Goal: Find specific page/section: Find specific page/section

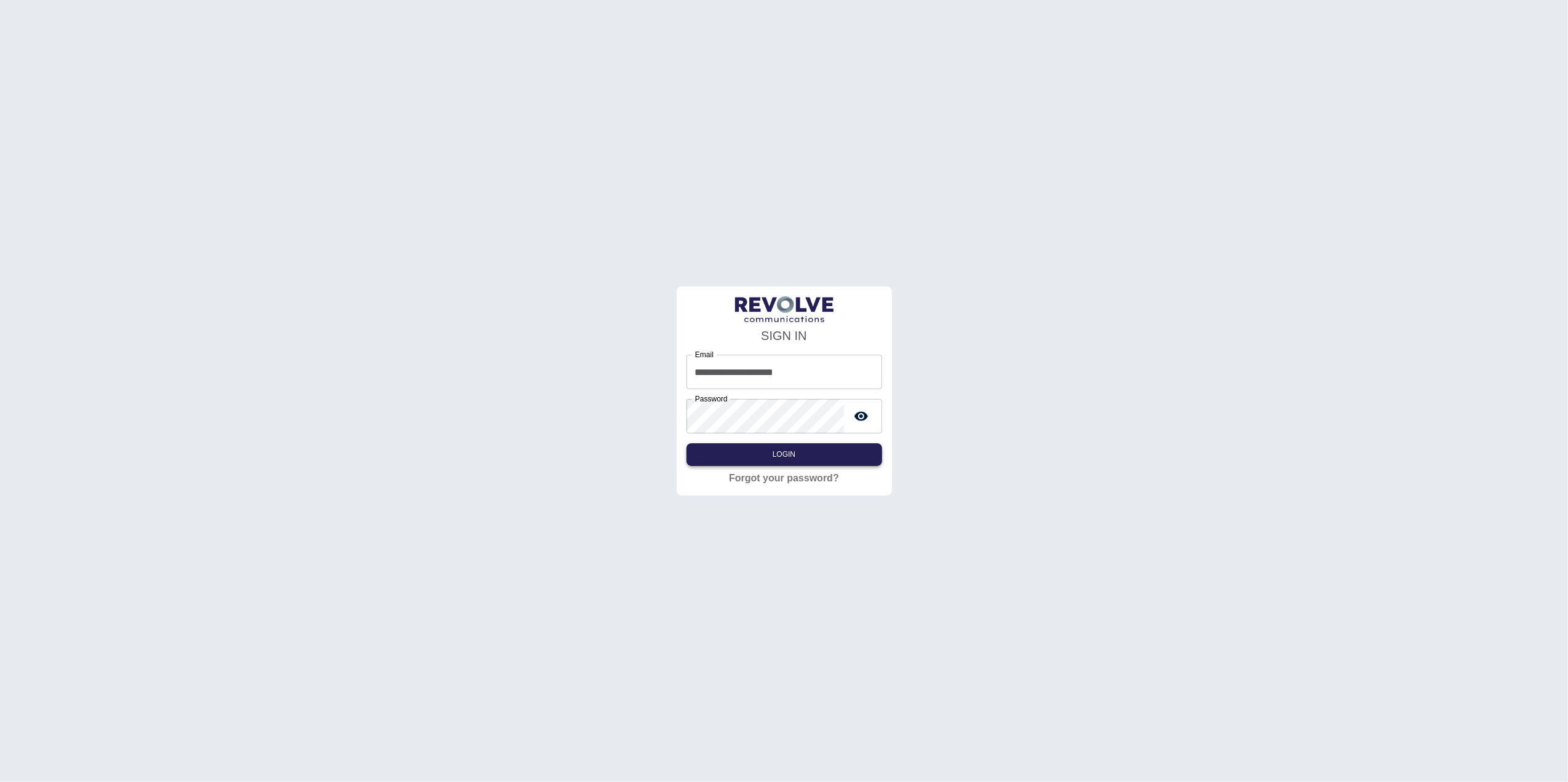
click at [815, 460] on button "Login" at bounding box center [784, 455] width 196 height 23
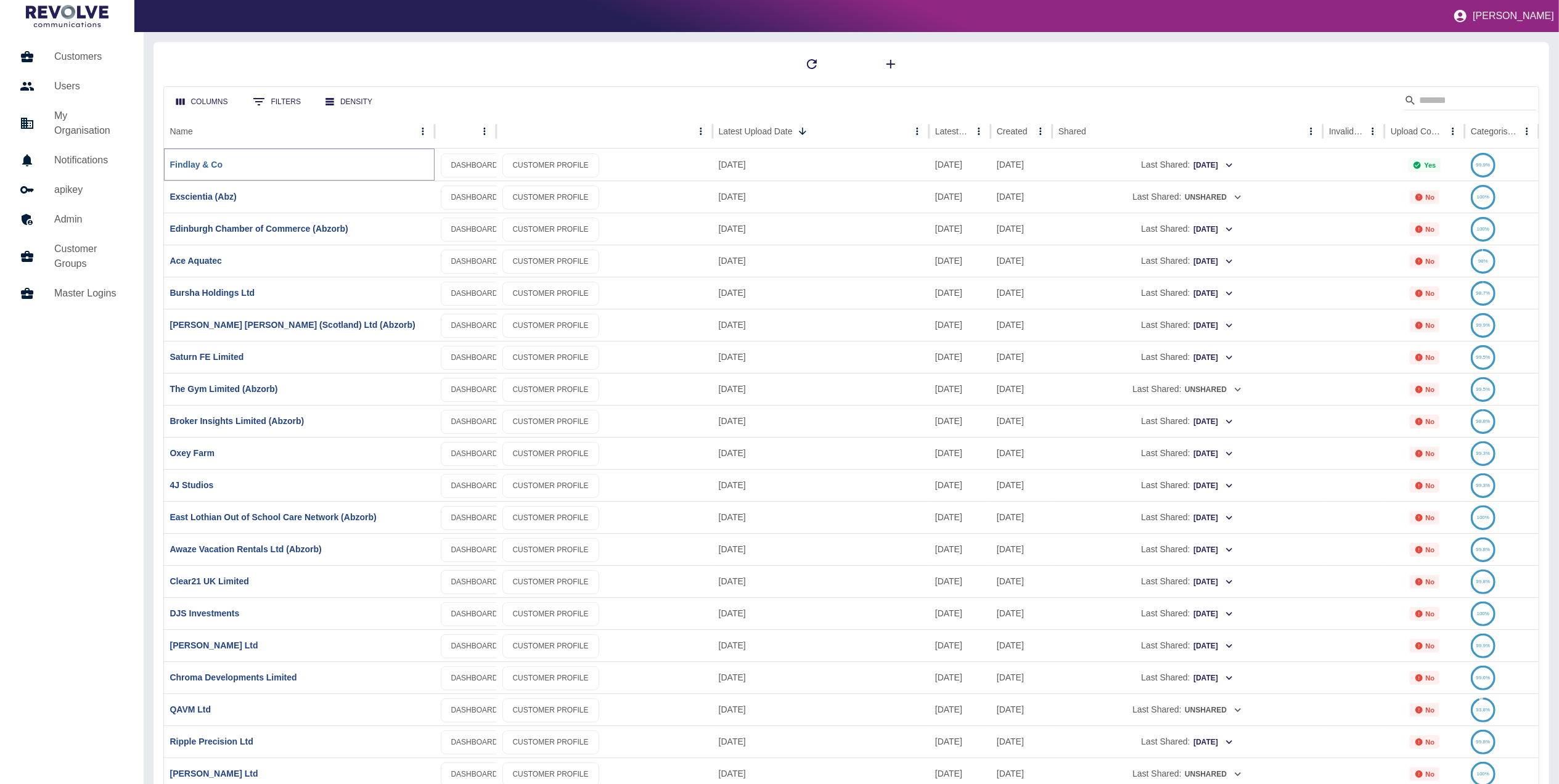
click at [211, 166] on link "Findlay & Co" at bounding box center [196, 165] width 53 height 10
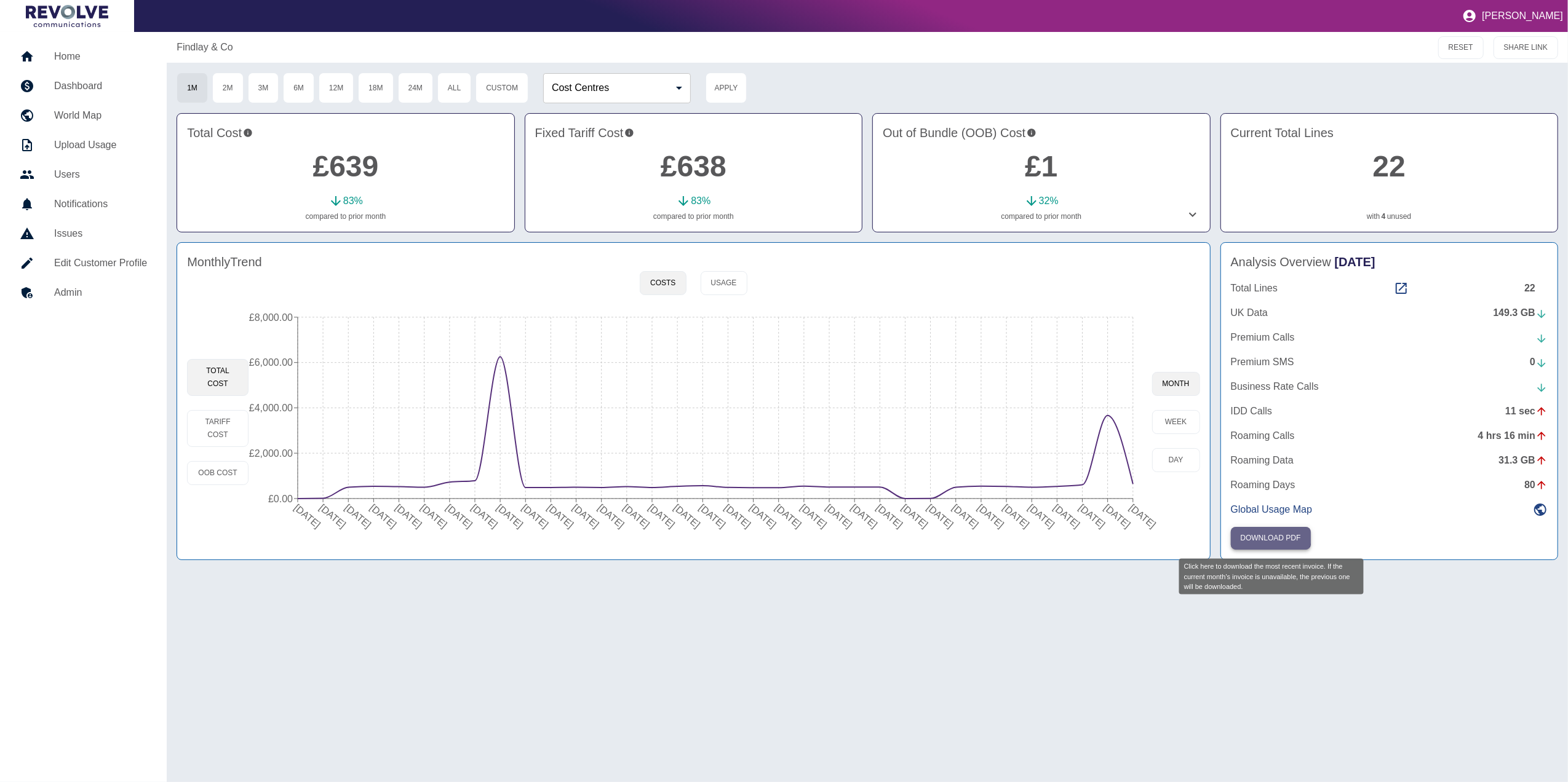
click at [1270, 536] on button "Download PDF" at bounding box center [1270, 539] width 80 height 23
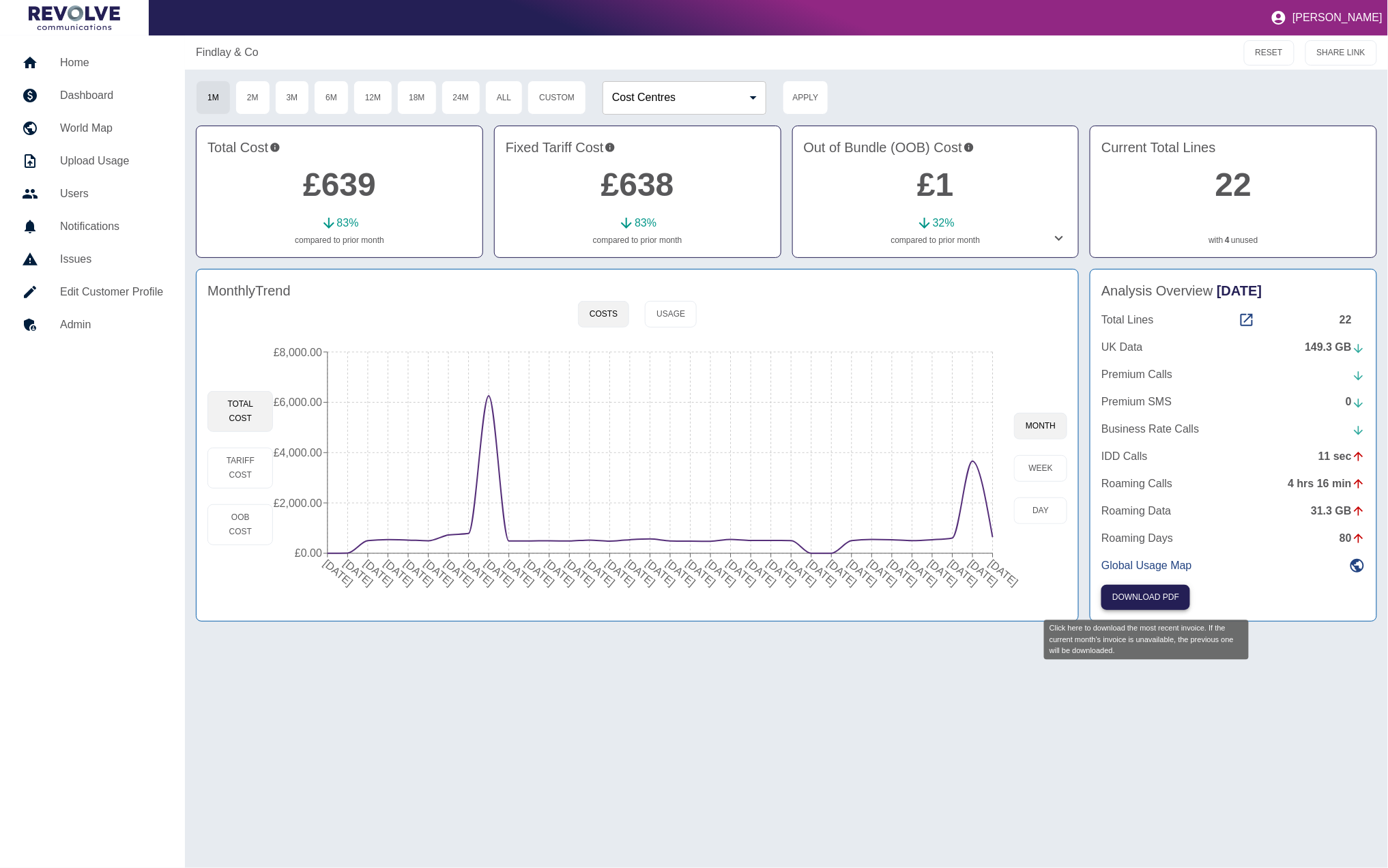
click at [1155, 600] on button "Download PDF" at bounding box center [1146, 598] width 89 height 26
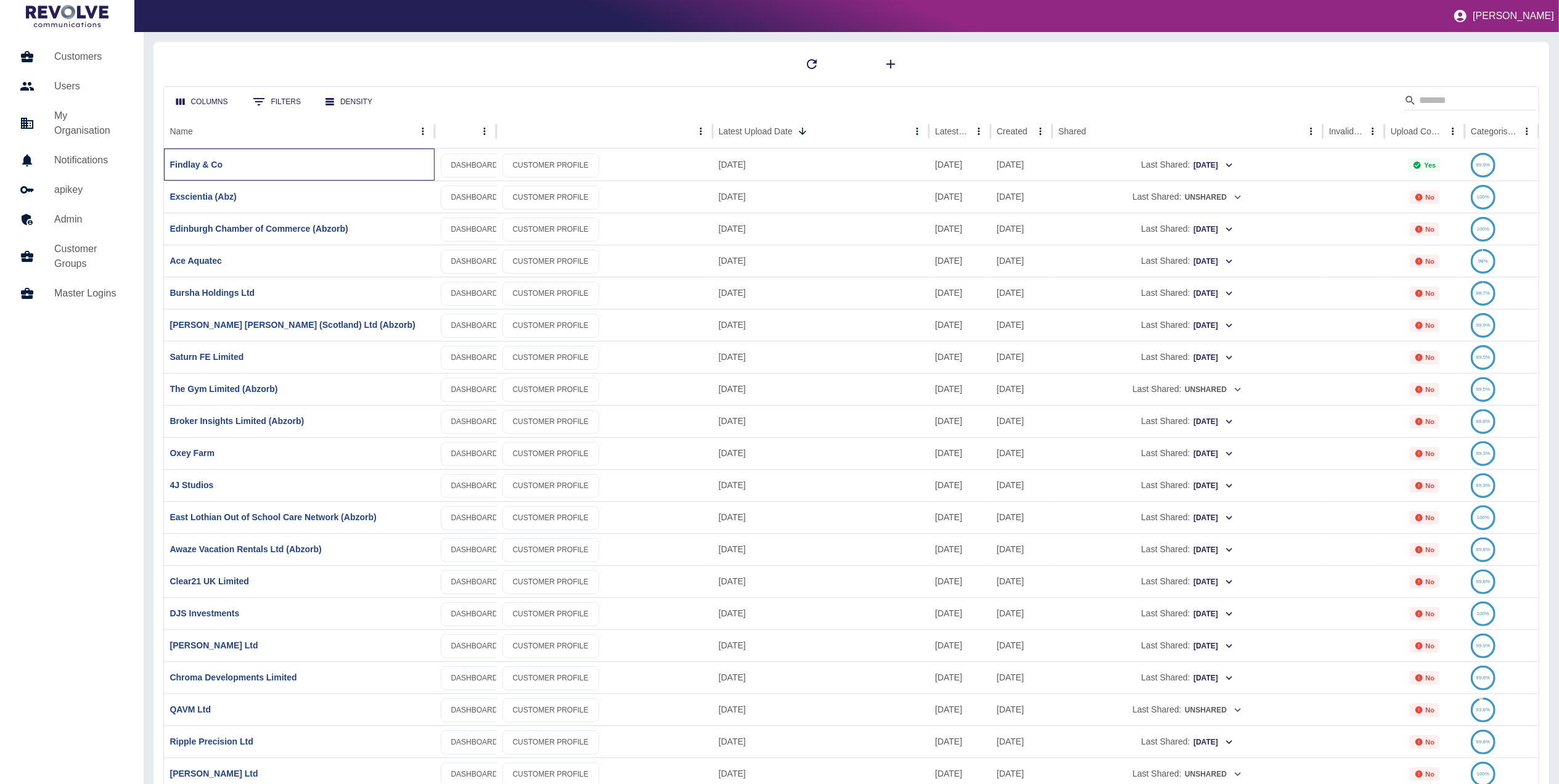
click at [198, 158] on div "Findlay & Co" at bounding box center [299, 164] width 270 height 32
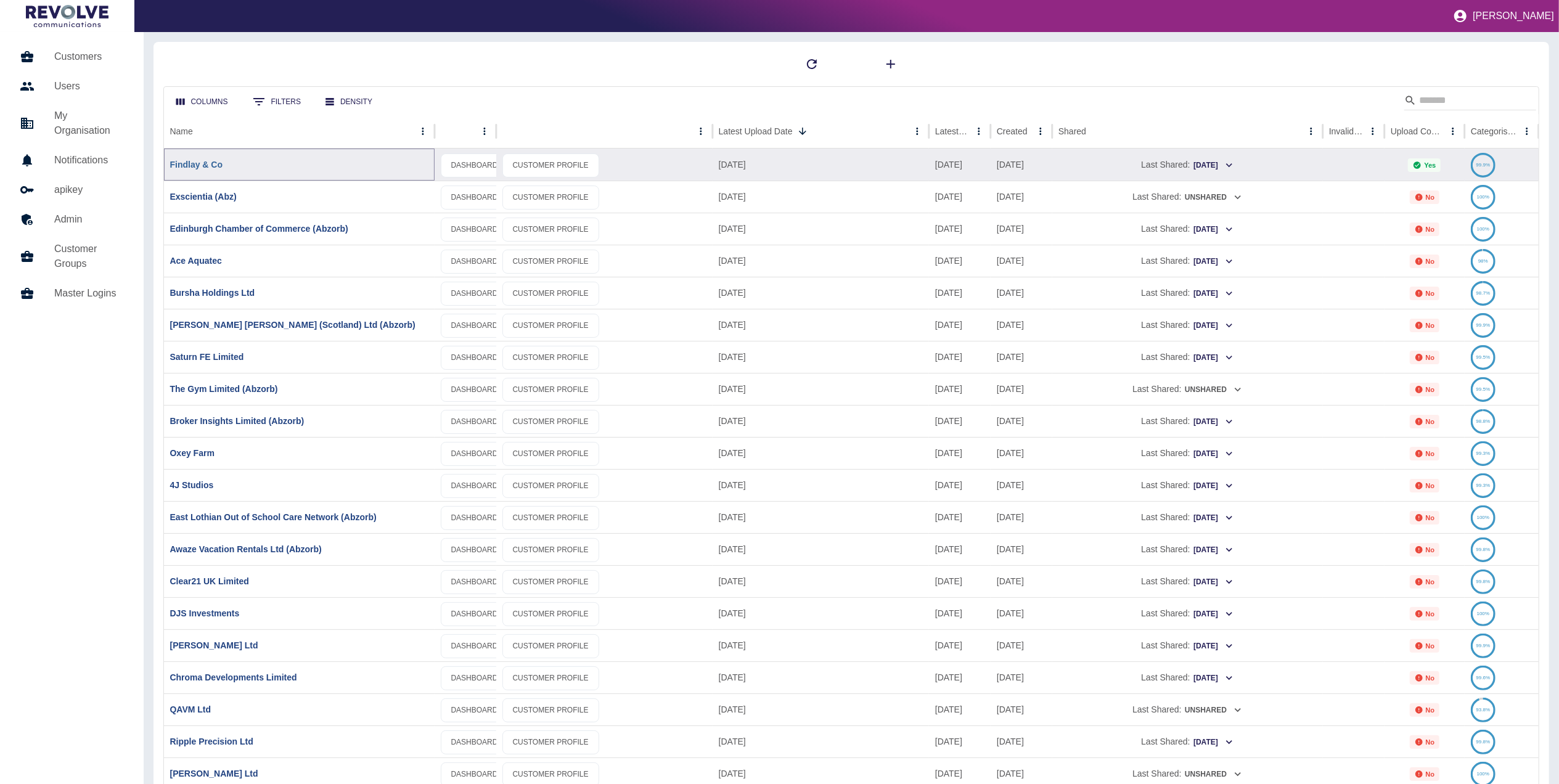
click at [201, 169] on link "Findlay & Co" at bounding box center [196, 165] width 53 height 10
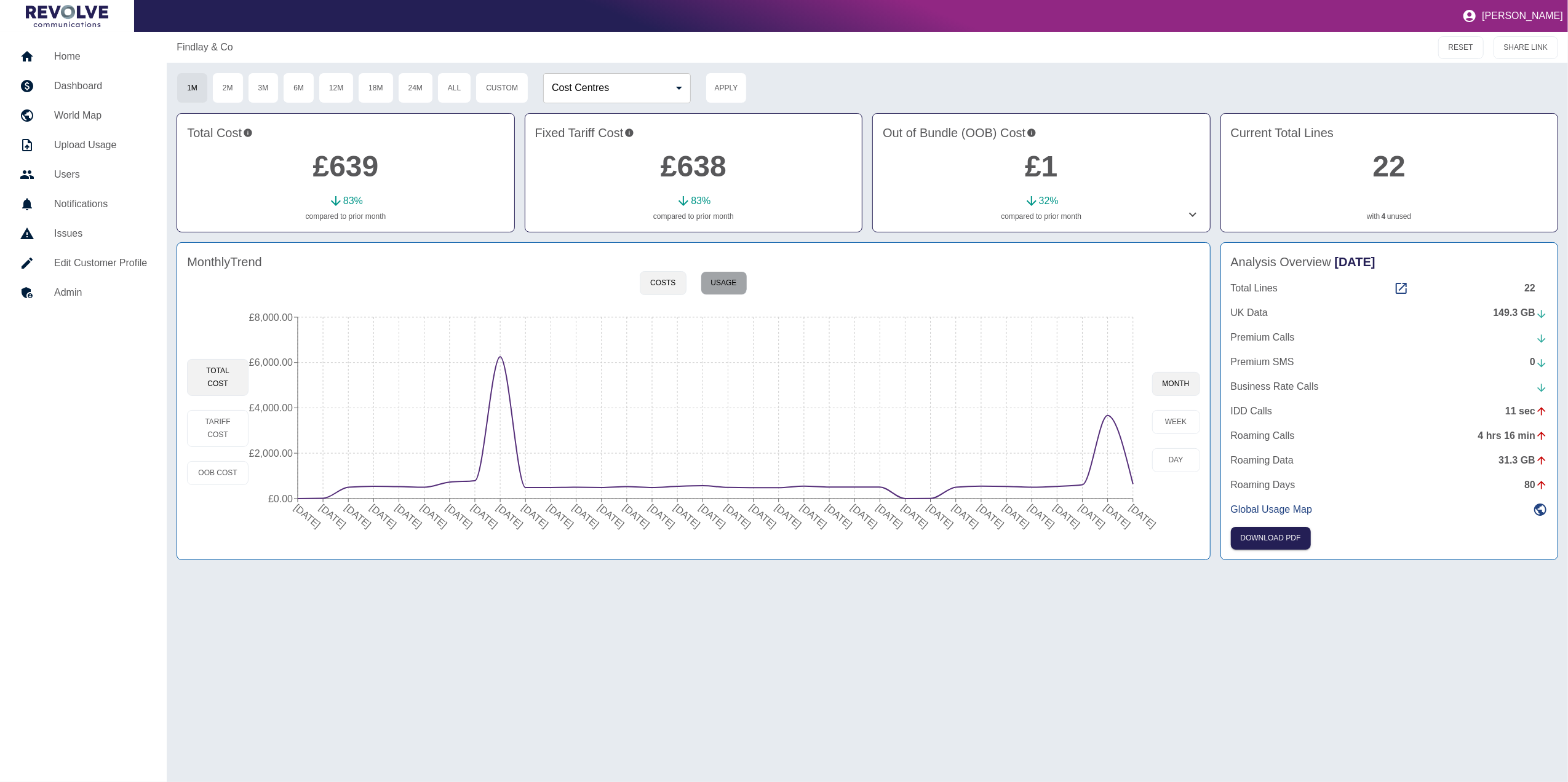
click at [718, 281] on button "Usage" at bounding box center [724, 283] width 47 height 24
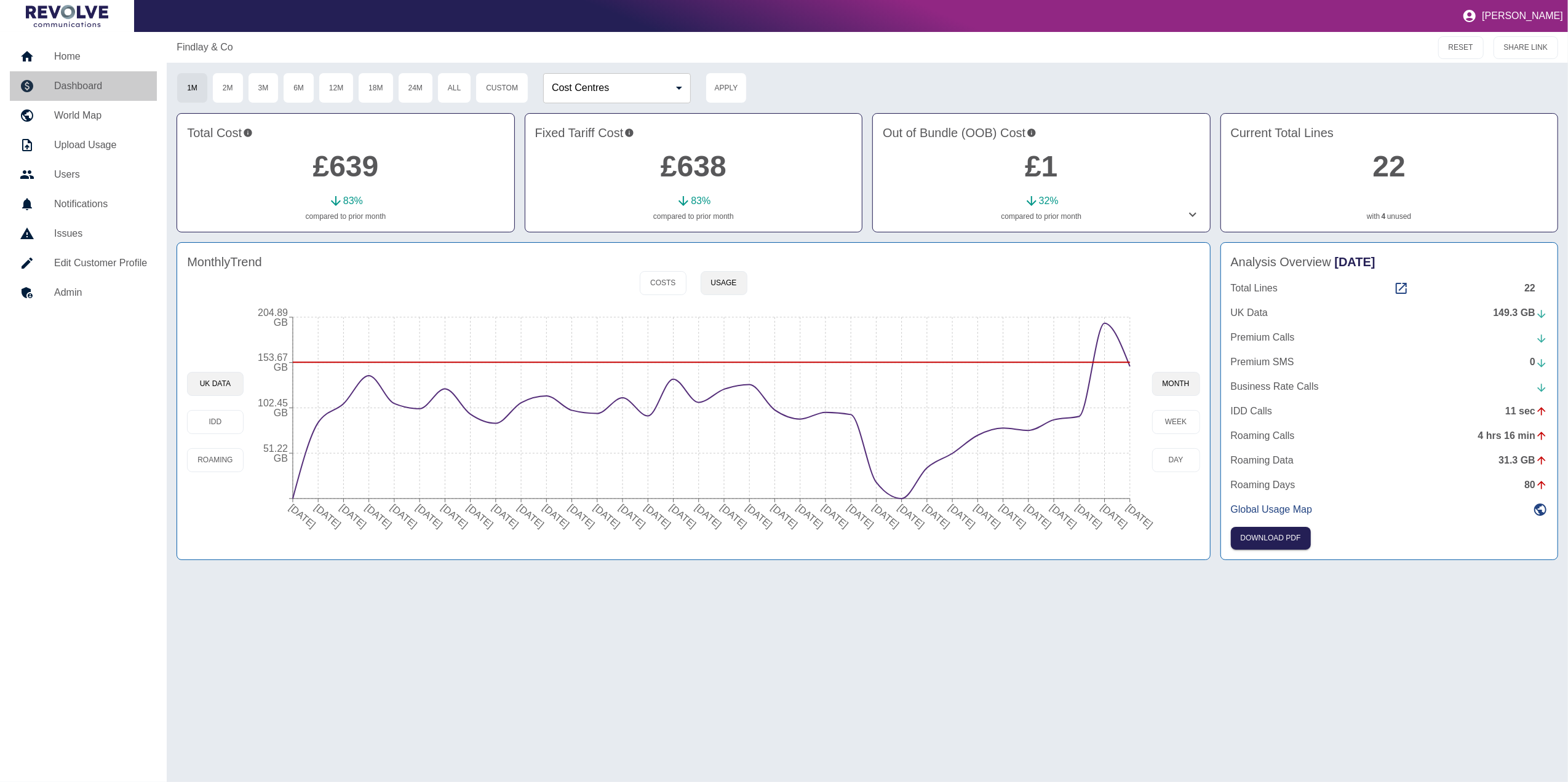
click at [96, 79] on h5 "Dashboard" at bounding box center [100, 86] width 93 height 15
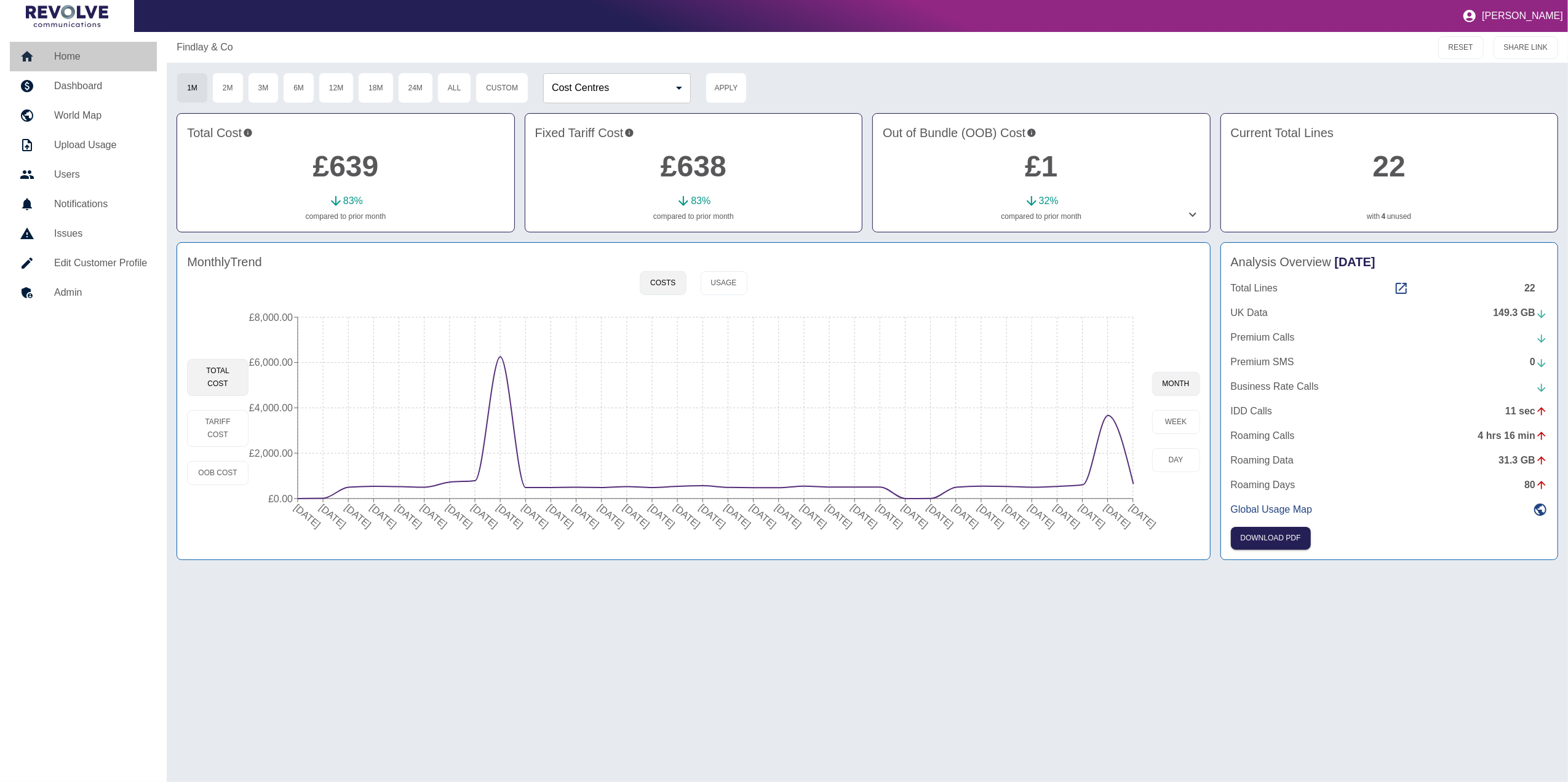
click at [79, 59] on h5 "Home" at bounding box center [100, 56] width 93 height 15
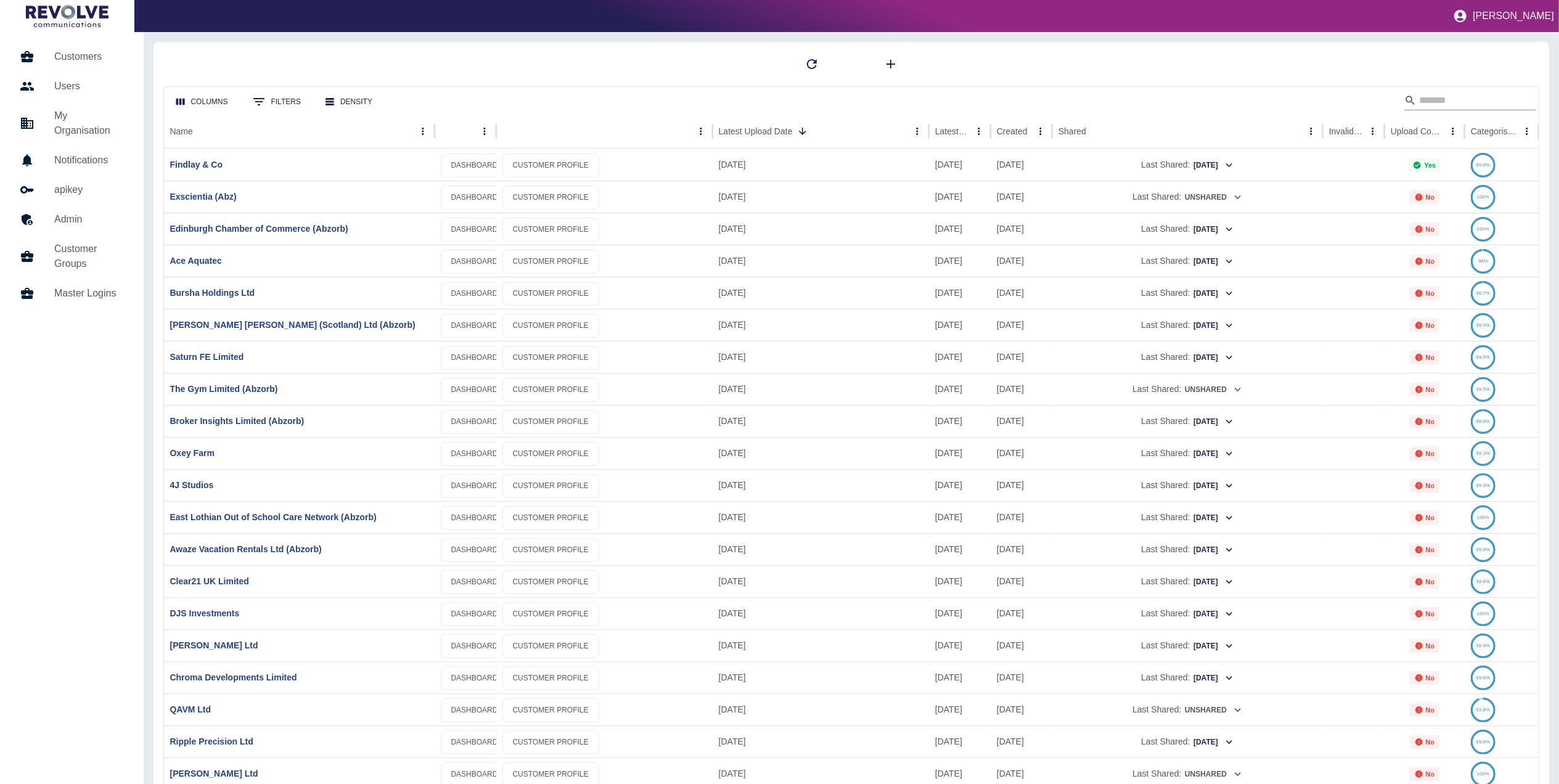
click at [1477, 104] on input "Search" at bounding box center [1469, 100] width 99 height 20
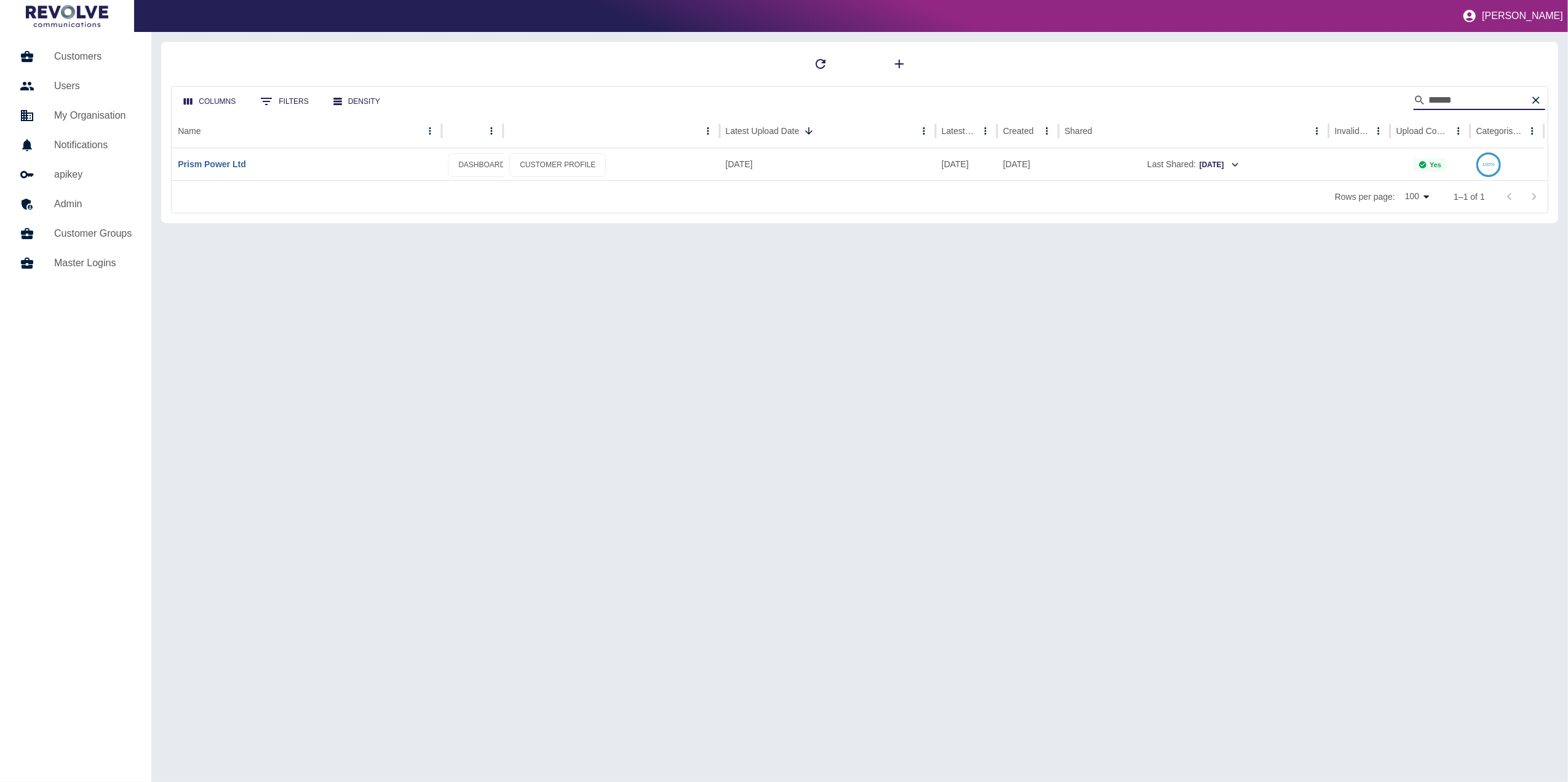
type input "*****"
click at [224, 166] on link "Prism Power Ltd" at bounding box center [212, 164] width 68 height 10
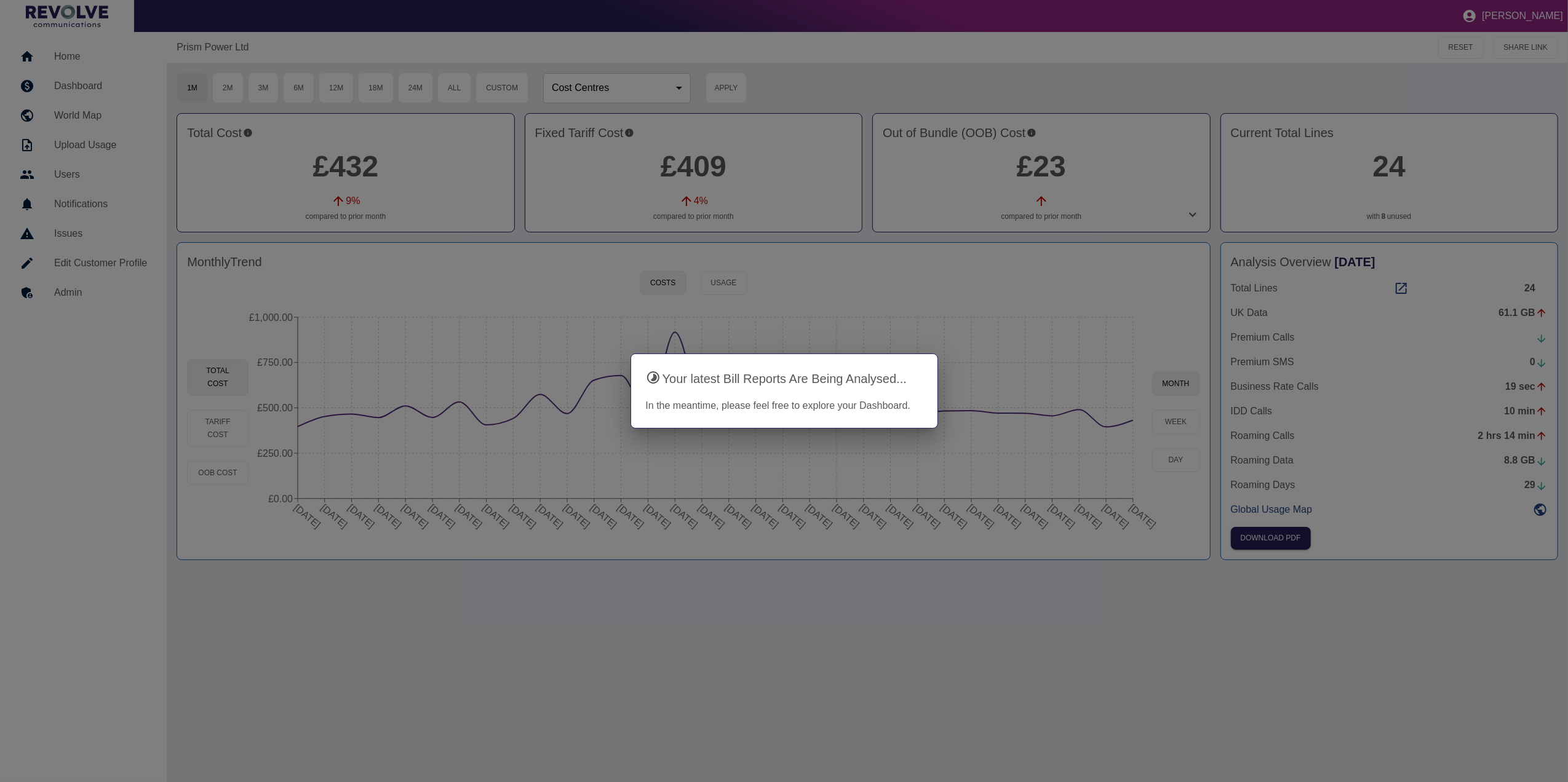
click at [1155, 637] on div "Prism Power Ltd RESET SHARE LINK 1M 2M 3M 6M 12M 18M 24M All Custom Cost Centre…" at bounding box center [866, 406] width 1401 height 750
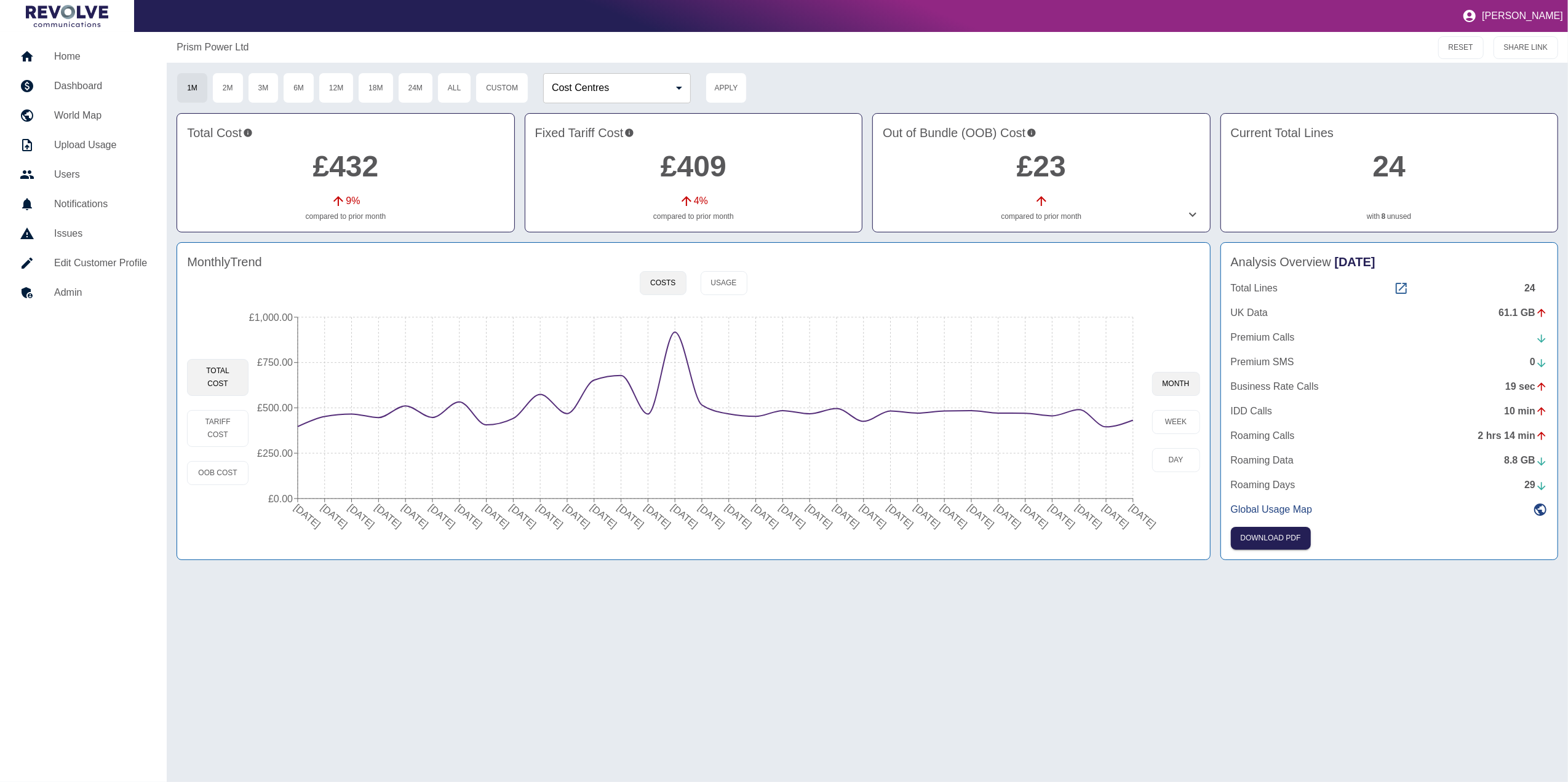
drag, startPoint x: 728, startPoint y: 281, endPoint x: 1400, endPoint y: 286, distance: 672.0
click at [1400, 286] on div "Monthly Trend Costs Usage Total Cost Tariff Cost OOB Cost 04 Jan 2023 04 Feb 20…" at bounding box center [867, 401] width 1381 height 317
click at [1400, 286] on icon at bounding box center [1401, 288] width 15 height 15
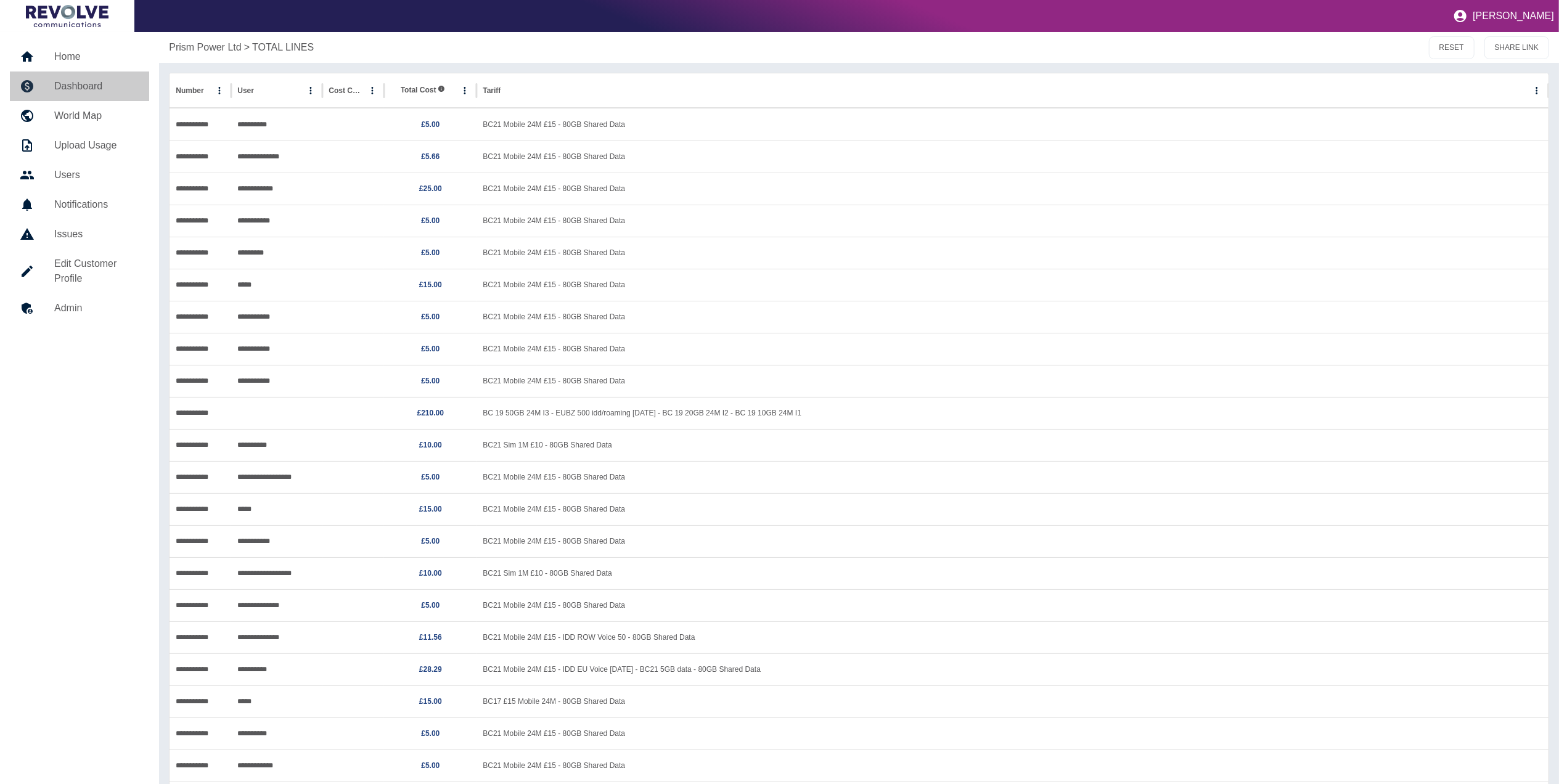
click at [117, 72] on link "Dashboard" at bounding box center [80, 87] width 139 height 29
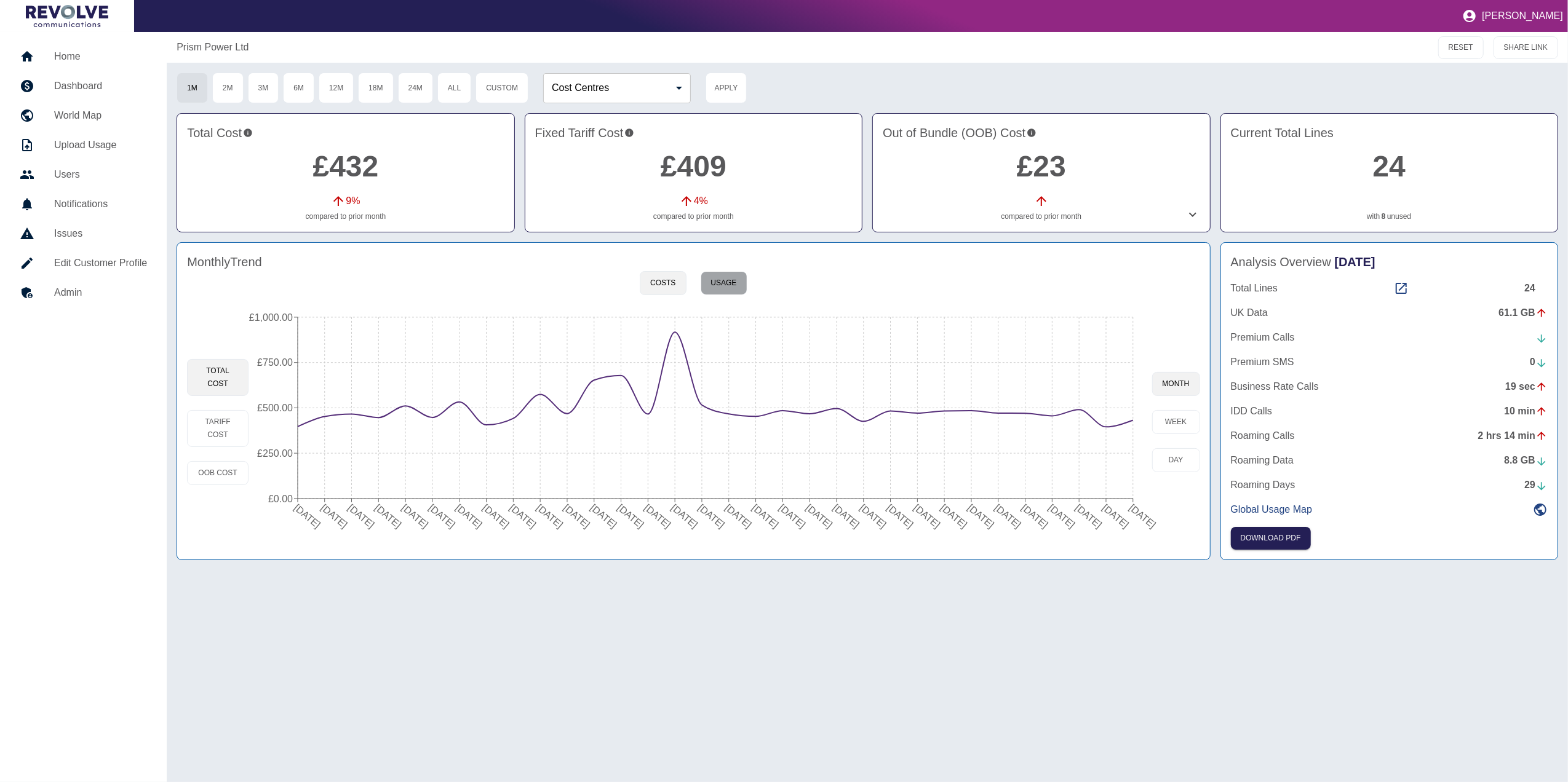
click at [737, 284] on button "Usage" at bounding box center [724, 283] width 47 height 24
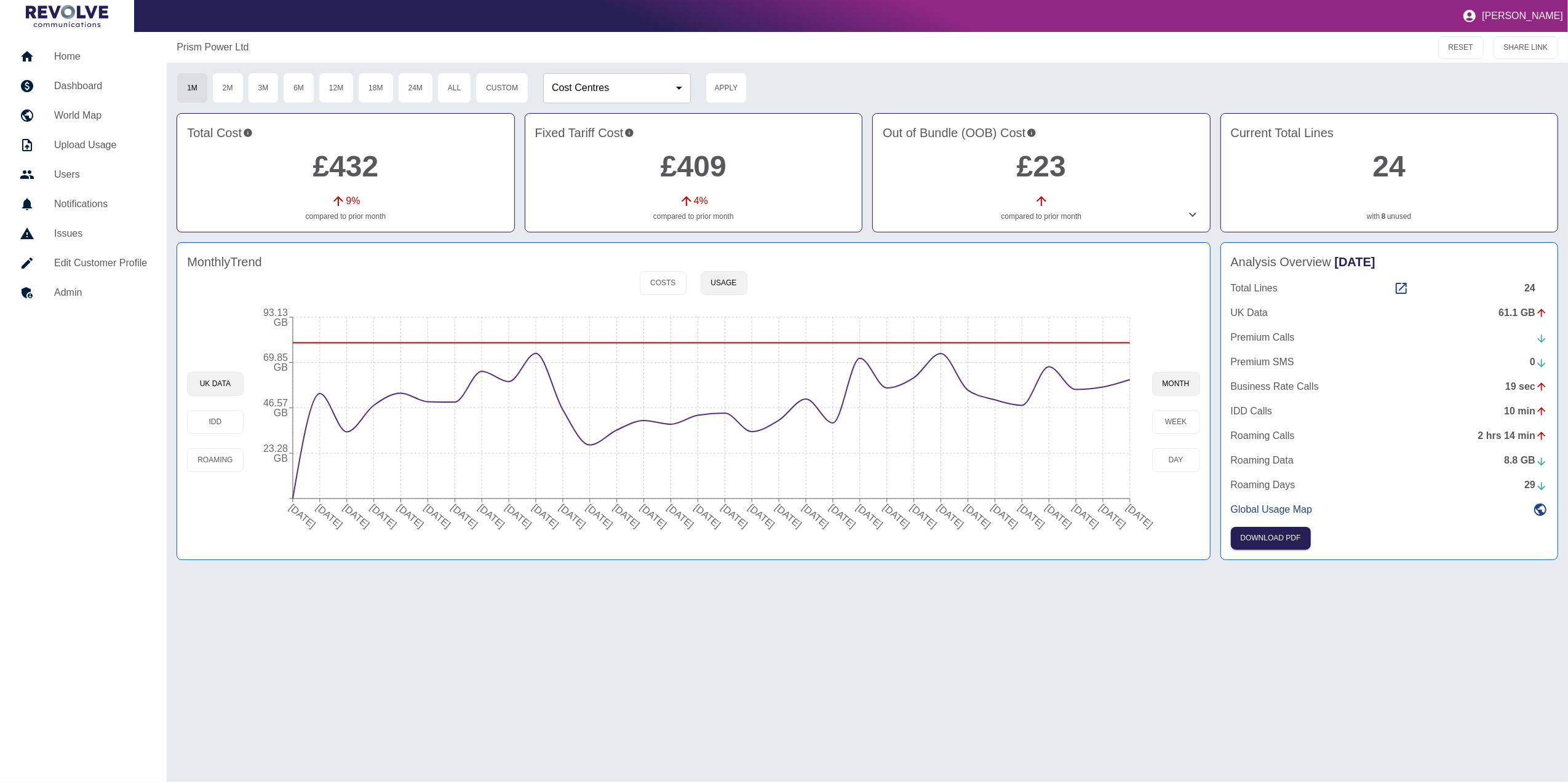
click at [1194, 603] on div "Prism Power Ltd RESET SHARE LINK 1M 2M 3M 6M 12M 18M 24M All Custom Cost Centre…" at bounding box center [866, 406] width 1401 height 750
click at [99, 62] on h5 "Home" at bounding box center [100, 56] width 93 height 15
